Goal: Check status: Check status

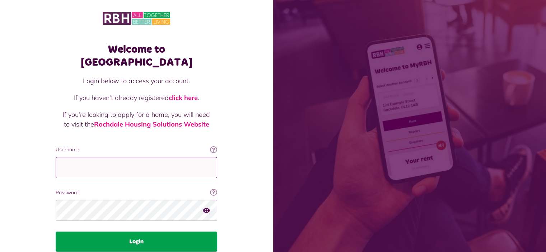
type input "**********"
click at [130, 232] on button "Login" at bounding box center [137, 242] width 162 height 20
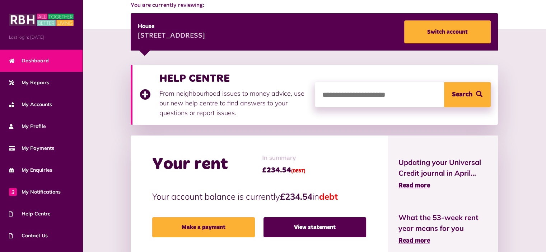
scroll to position [93, 0]
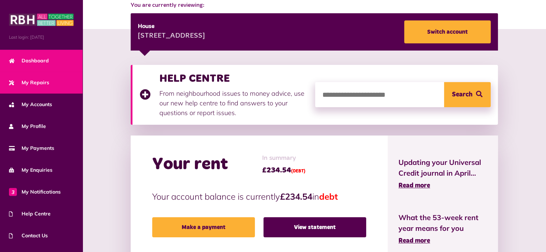
click at [32, 83] on span "My Repairs" at bounding box center [29, 83] width 40 height 8
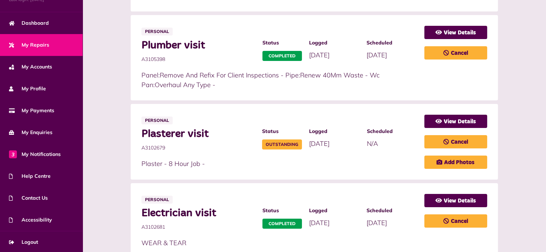
scroll to position [479, 0]
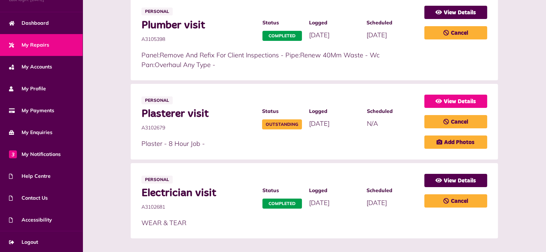
click at [487, 95] on link "View Details" at bounding box center [455, 101] width 63 height 13
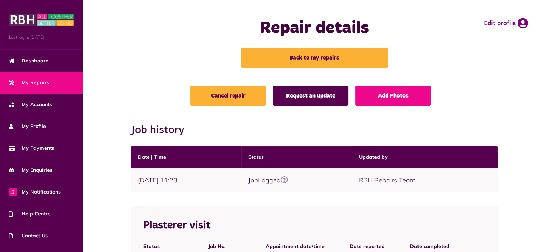
click at [307, 98] on link "Request an update" at bounding box center [310, 96] width 75 height 20
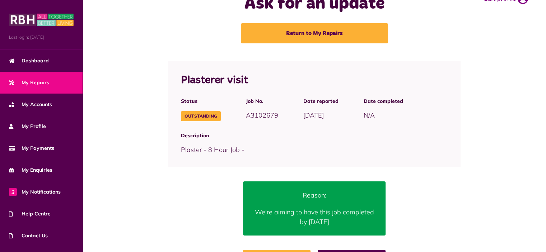
scroll to position [47, 0]
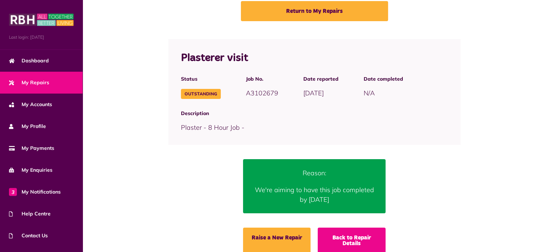
click at [381, 228] on link "Back to Repair Details" at bounding box center [352, 241] width 68 height 26
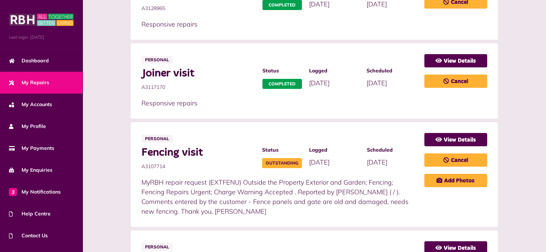
scroll to position [249, 0]
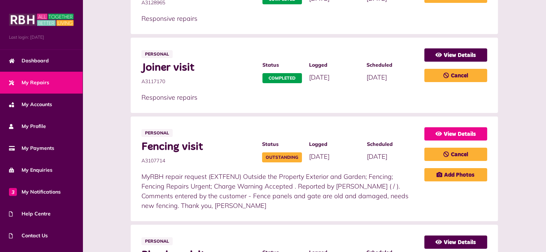
click at [487, 131] on link "View Details" at bounding box center [455, 133] width 63 height 13
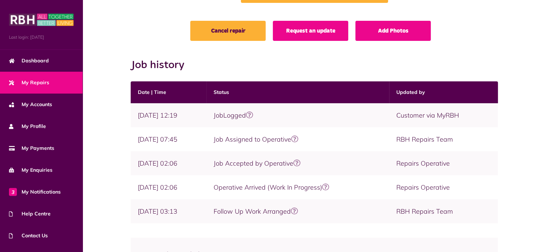
scroll to position [65, 0]
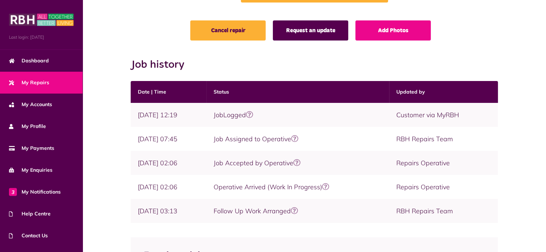
click at [314, 27] on link "Request an update" at bounding box center [310, 30] width 75 height 20
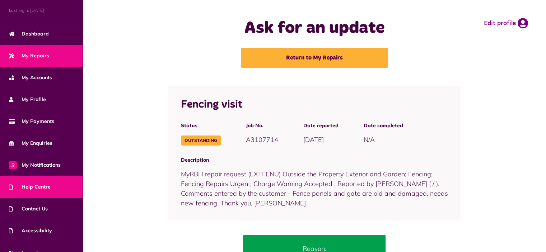
scroll to position [38, 0]
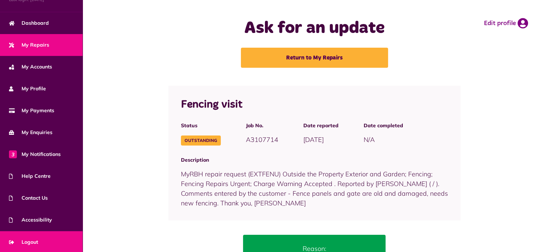
click at [36, 239] on span "Logout" at bounding box center [23, 243] width 29 height 8
